Goal: Task Accomplishment & Management: Manage account settings

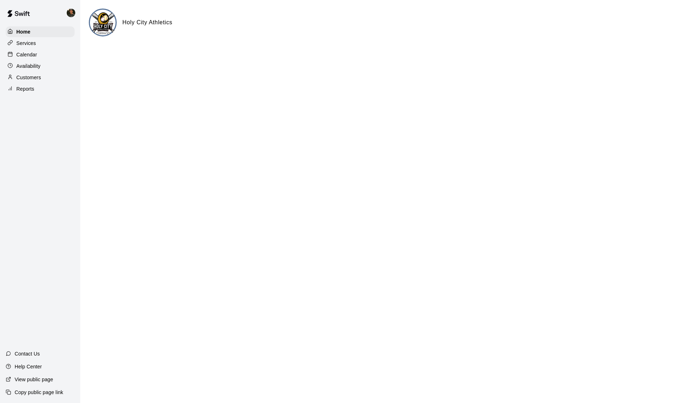
click at [39, 54] on div "Calendar" at bounding box center [40, 54] width 69 height 11
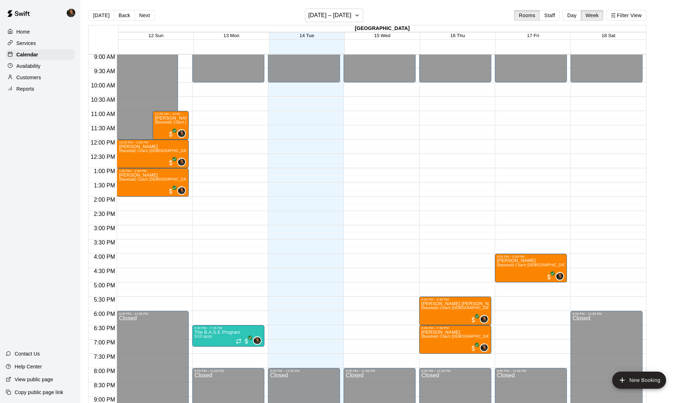
scroll to position [261, 0]
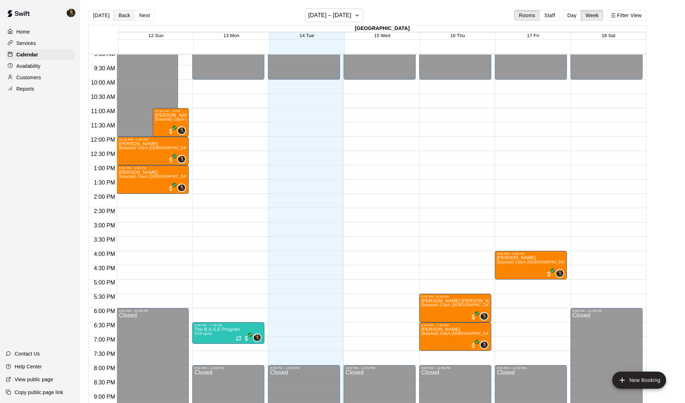
click at [122, 15] on button "Back" at bounding box center [124, 15] width 21 height 11
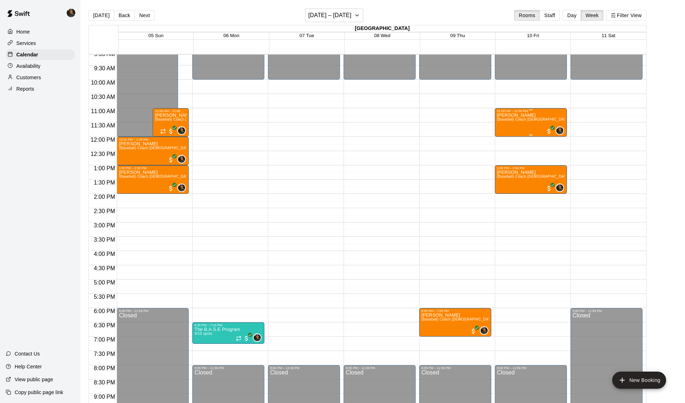
click at [527, 121] on span "(Baseball) Coach [DEMOGRAPHIC_DATA][PERSON_NAME] Lesson: 60 min" at bounding box center [562, 119] width 130 height 4
click at [507, 145] on img "edit" at bounding box center [505, 144] width 8 height 8
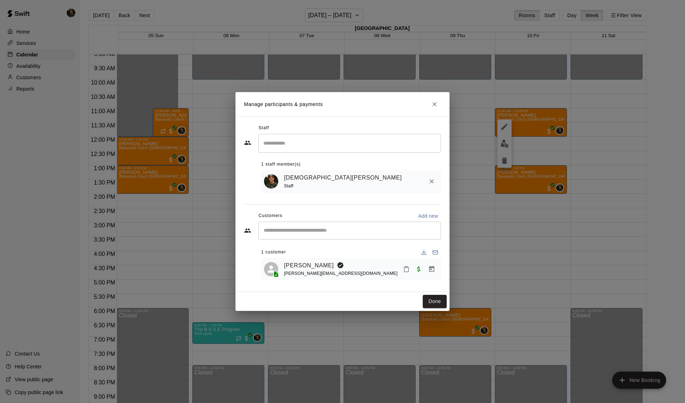
click at [503, 213] on div "Manage participants & payments Staff ​ 1 staff member(s) [PERSON_NAME] Staff Cu…" at bounding box center [342, 201] width 685 height 403
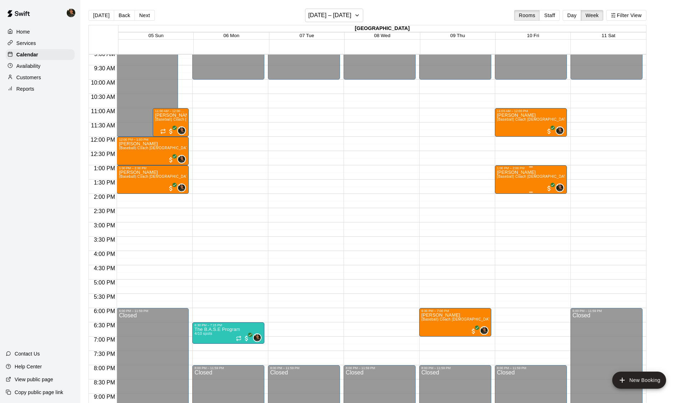
click at [527, 175] on div "[PERSON_NAME] (Baseball) Coach [DEMOGRAPHIC_DATA][PERSON_NAME] Lesson: 60 min" at bounding box center [531, 371] width 68 height 403
click at [504, 197] on img "edit" at bounding box center [505, 196] width 8 height 8
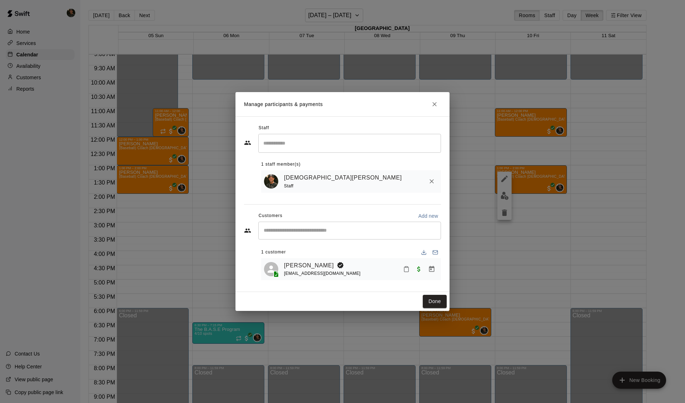
click at [525, 258] on div "Manage participants & payments Staff ​ 1 staff member(s) [PERSON_NAME] Staff Cu…" at bounding box center [342, 201] width 685 height 403
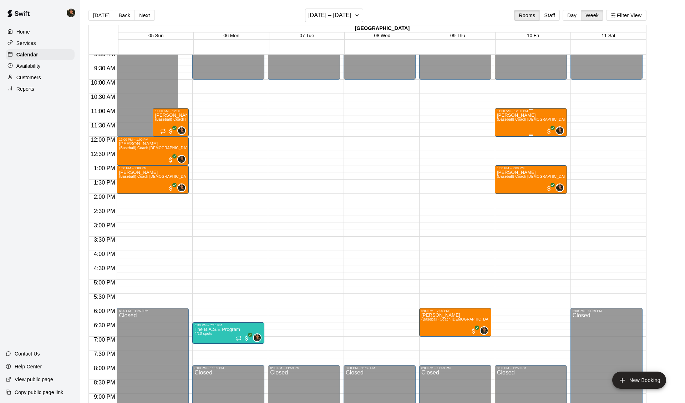
click at [517, 119] on div "[PERSON_NAME] (Baseball) Coach [DEMOGRAPHIC_DATA][PERSON_NAME] Lesson: 60 min" at bounding box center [531, 314] width 68 height 403
click at [505, 142] on img "edit" at bounding box center [505, 139] width 8 height 8
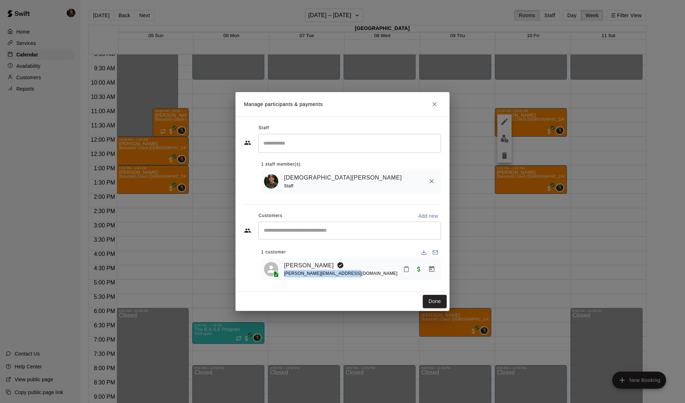
drag, startPoint x: 347, startPoint y: 275, endPoint x: 283, endPoint y: 276, distance: 63.9
click at [283, 276] on div "[PERSON_NAME] Price [EMAIL_ADDRESS][DOMAIN_NAME]" at bounding box center [351, 269] width 174 height 17
copy span "[PERSON_NAME][EMAIL_ADDRESS][DOMAIN_NAME]"
click at [502, 200] on div "Manage participants & payments Staff ​ 1 staff member(s) [PERSON_NAME] Staff Cu…" at bounding box center [342, 201] width 685 height 403
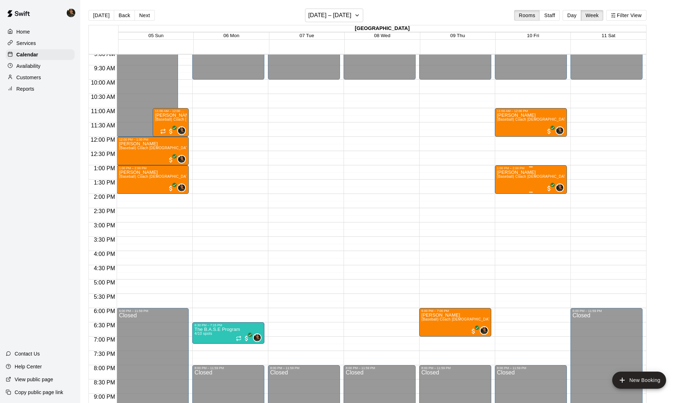
click at [518, 177] on span "(Baseball) Coach [DEMOGRAPHIC_DATA][PERSON_NAME] Lesson: 60 min" at bounding box center [562, 177] width 130 height 4
click at [507, 203] on img "edit" at bounding box center [505, 201] width 8 height 8
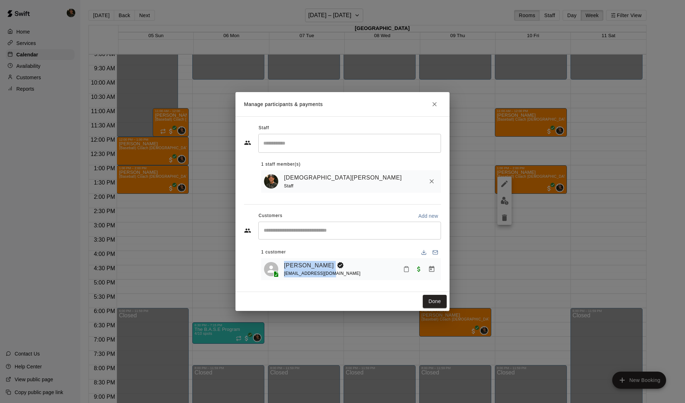
drag, startPoint x: 324, startPoint y: 276, endPoint x: 280, endPoint y: 277, distance: 44.3
click at [280, 277] on div "[PERSON_NAME] [EMAIL_ADDRESS][DOMAIN_NAME]" at bounding box center [351, 269] width 174 height 17
drag, startPoint x: 284, startPoint y: 276, endPoint x: 330, endPoint y: 276, distance: 46.4
click at [330, 276] on div "[EMAIL_ADDRESS][DOMAIN_NAME]" at bounding box center [322, 273] width 77 height 7
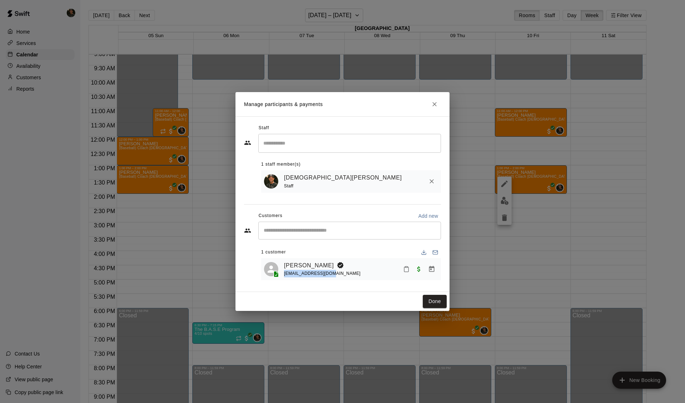
copy span "[EMAIL_ADDRESS][DOMAIN_NAME]"
click at [435, 104] on icon "Close" at bounding box center [434, 104] width 7 height 7
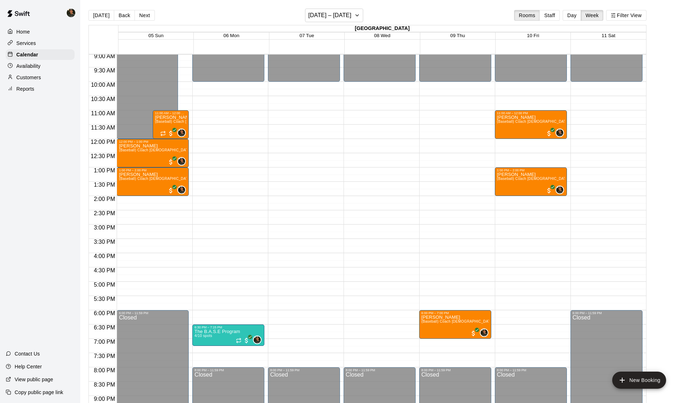
scroll to position [255, 0]
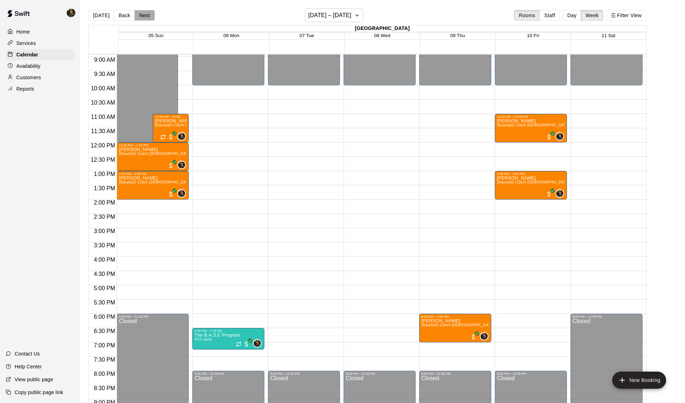
click at [140, 13] on button "Next" at bounding box center [145, 15] width 20 height 11
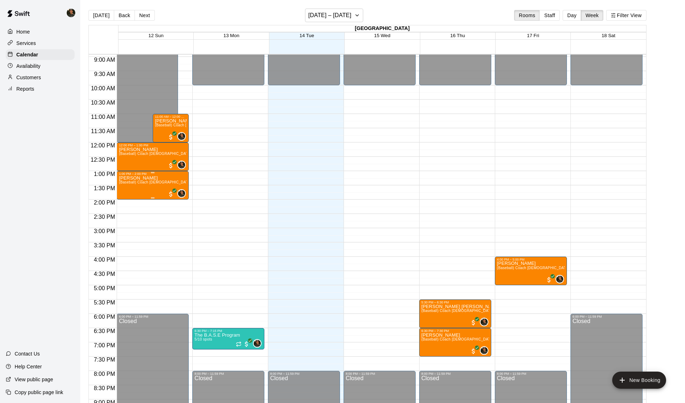
click at [133, 183] on span "(Baseball) Coach [DEMOGRAPHIC_DATA][PERSON_NAME] Lesson: 60 min" at bounding box center [184, 182] width 130 height 4
click at [129, 211] on img "edit" at bounding box center [128, 206] width 8 height 8
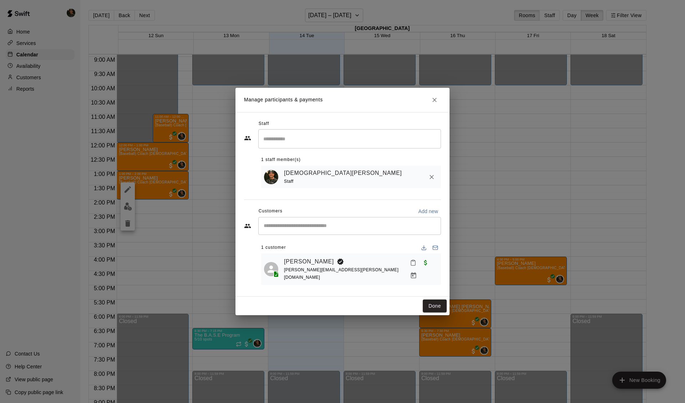
click at [500, 115] on div "Manage participants & payments Staff ​ 1 staff member(s) [PERSON_NAME] Staff Cu…" at bounding box center [342, 201] width 685 height 403
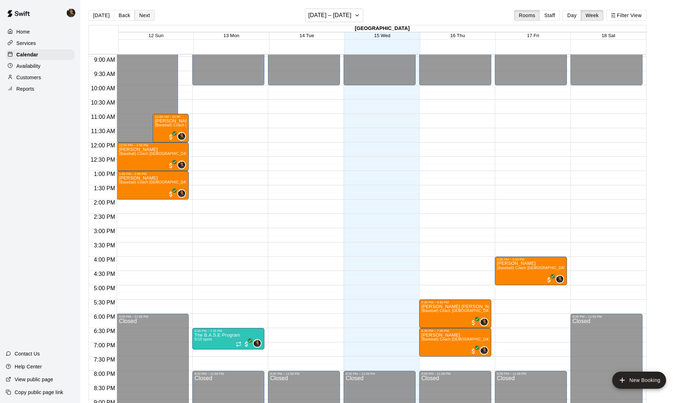
click at [146, 16] on button "Next" at bounding box center [145, 15] width 20 height 11
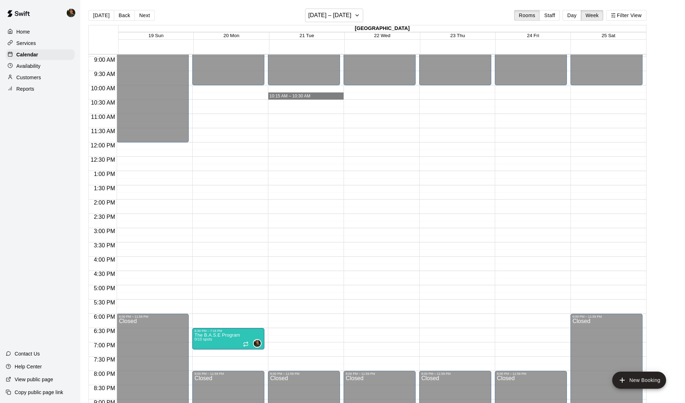
drag, startPoint x: 302, startPoint y: 93, endPoint x: 319, endPoint y: 116, distance: 28.5
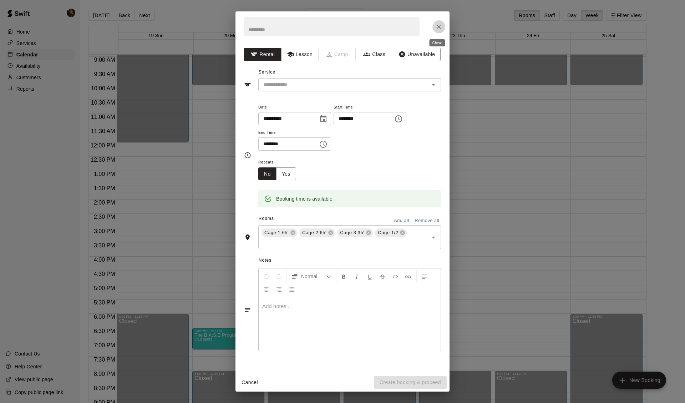
click at [438, 24] on icon "Close" at bounding box center [438, 26] width 7 height 7
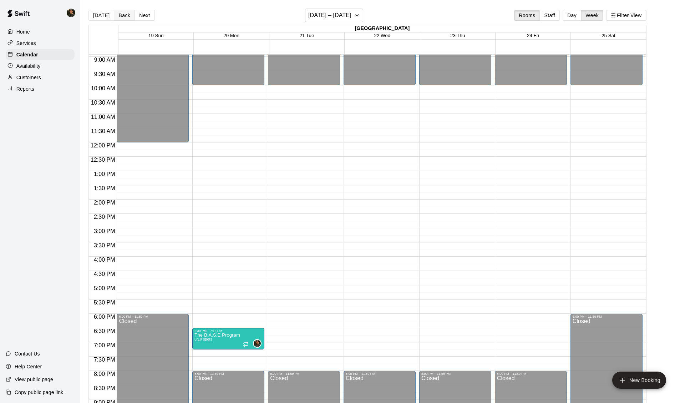
click at [121, 16] on button "Back" at bounding box center [124, 15] width 21 height 11
